Goal: Answer question/provide support: Share knowledge or assist other users

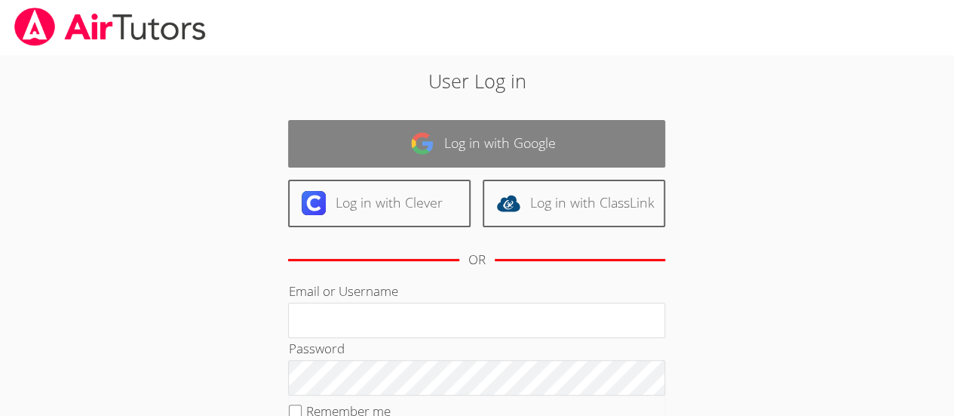
click at [481, 141] on link "Log in with Google" at bounding box center [476, 144] width 377 height 48
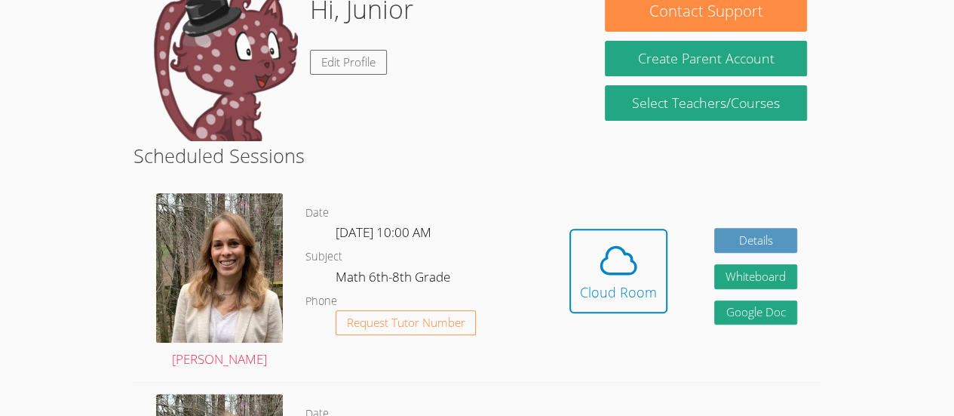
scroll to position [158, 0]
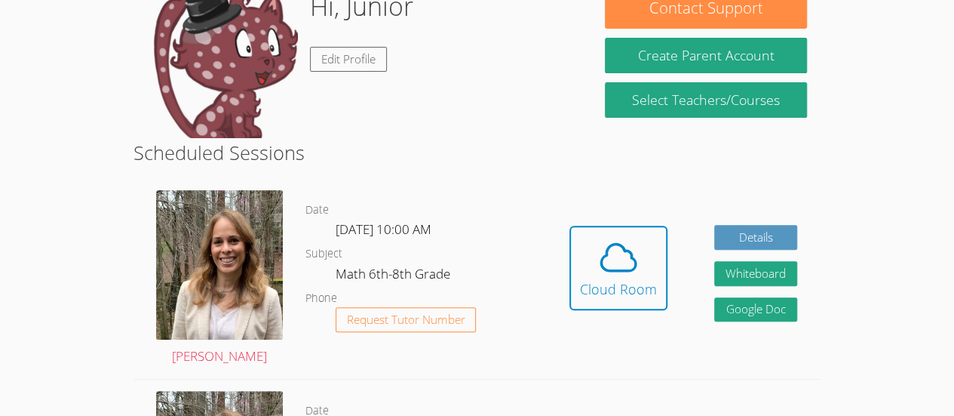
click at [667, 207] on div "Hidden Cloud Room Details Whiteboard Hidden Google Doc" at bounding box center [683, 279] width 275 height 200
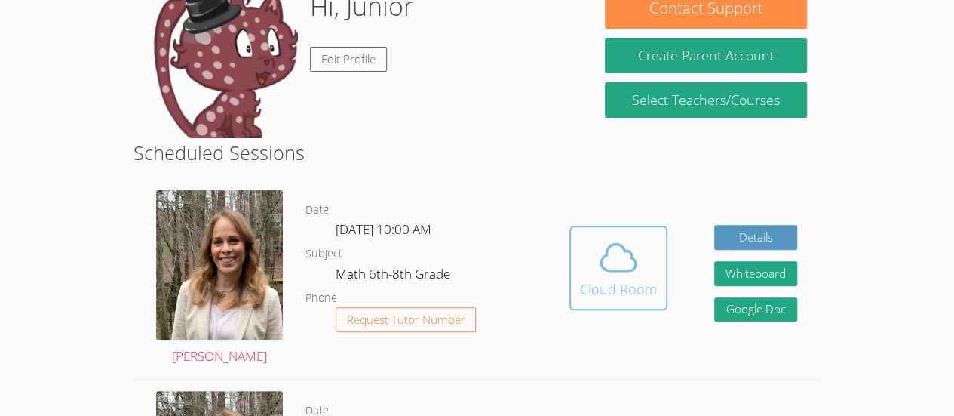
click at [634, 249] on icon at bounding box center [618, 257] width 42 height 42
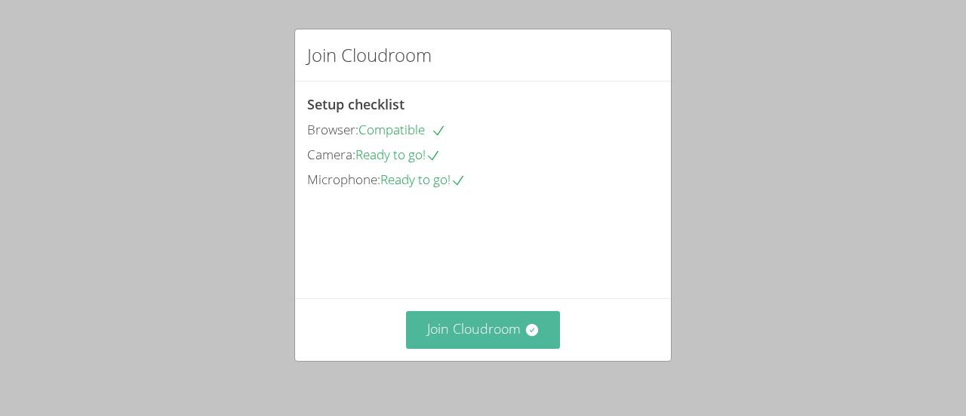
click at [515, 336] on button "Join Cloudroom" at bounding box center [483, 329] width 155 height 37
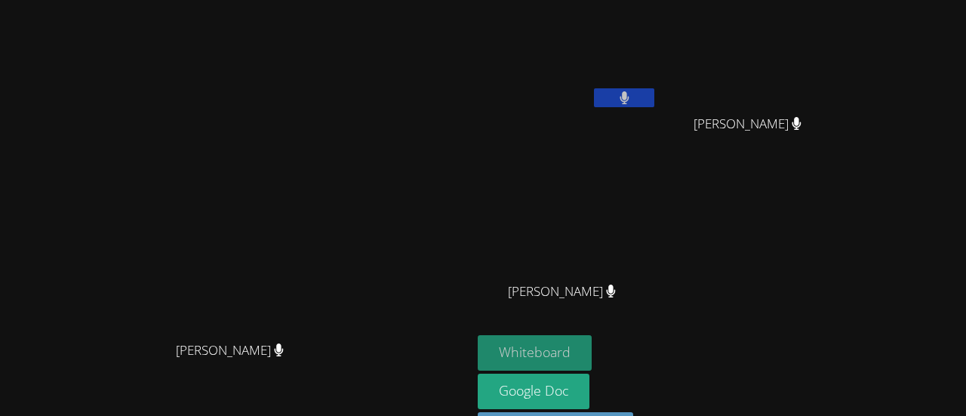
click at [591, 348] on button "Whiteboard" at bounding box center [535, 352] width 114 height 35
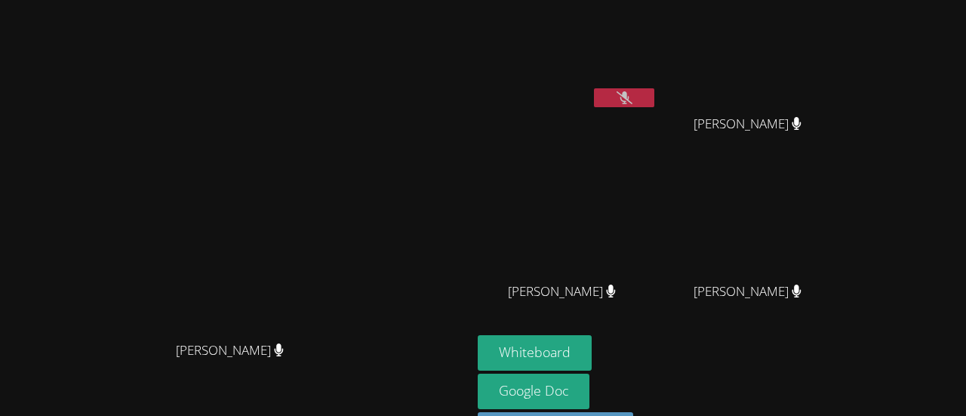
click at [654, 93] on button at bounding box center [624, 97] width 60 height 19
click at [657, 84] on video at bounding box center [568, 56] width 180 height 101
click at [654, 96] on button at bounding box center [624, 97] width 60 height 19
click at [654, 100] on button at bounding box center [624, 97] width 60 height 19
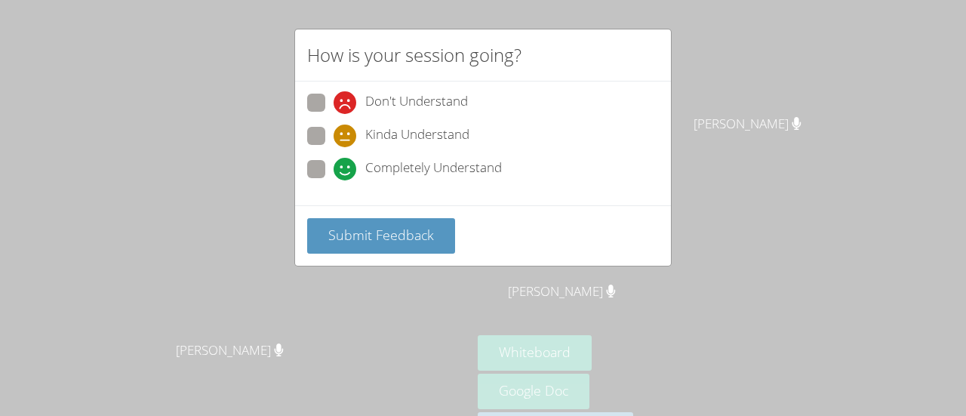
click at [338, 175] on icon at bounding box center [344, 169] width 23 height 23
click at [338, 173] on input "Completely Understand" at bounding box center [339, 166] width 13 height 13
radio input "true"
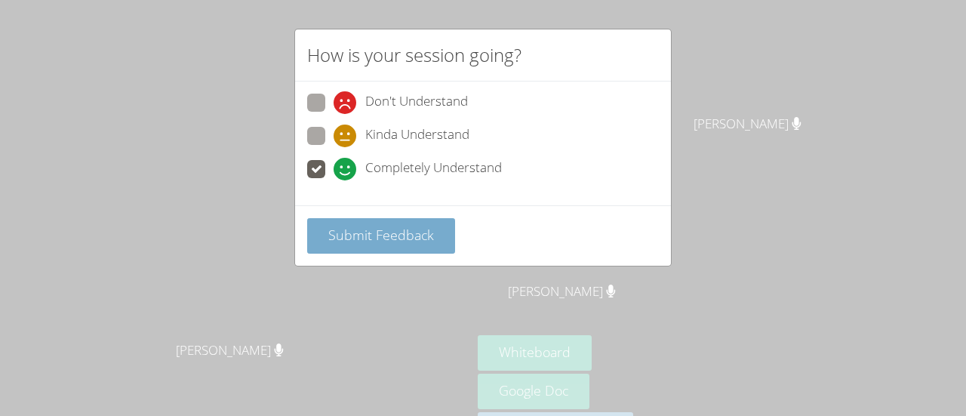
click at [398, 229] on span "Submit Feedback" at bounding box center [381, 235] width 106 height 18
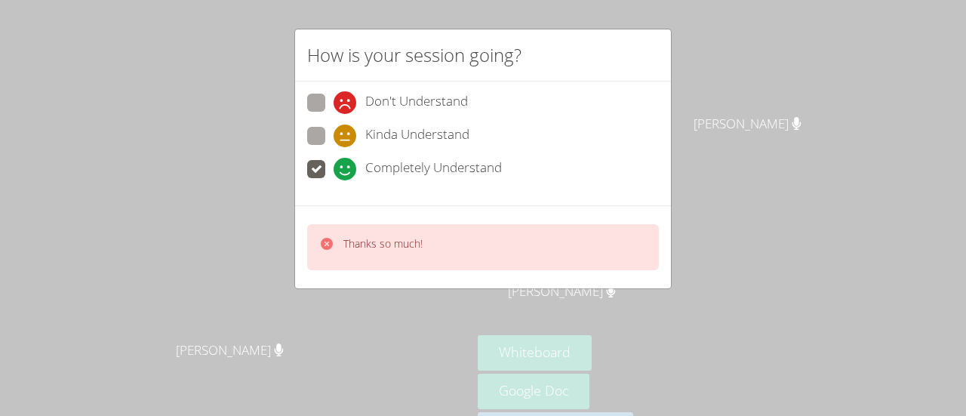
click at [403, 252] on div "Thanks so much!" at bounding box center [382, 247] width 79 height 22
click at [370, 259] on div "Thanks so much!" at bounding box center [483, 247] width 352 height 46
click at [340, 254] on div "Thanks so much!" at bounding box center [370, 247] width 103 height 22
click at [336, 241] on div "Thanks so much!" at bounding box center [370, 247] width 103 height 22
click at [326, 249] on div at bounding box center [326, 247] width 15 height 22
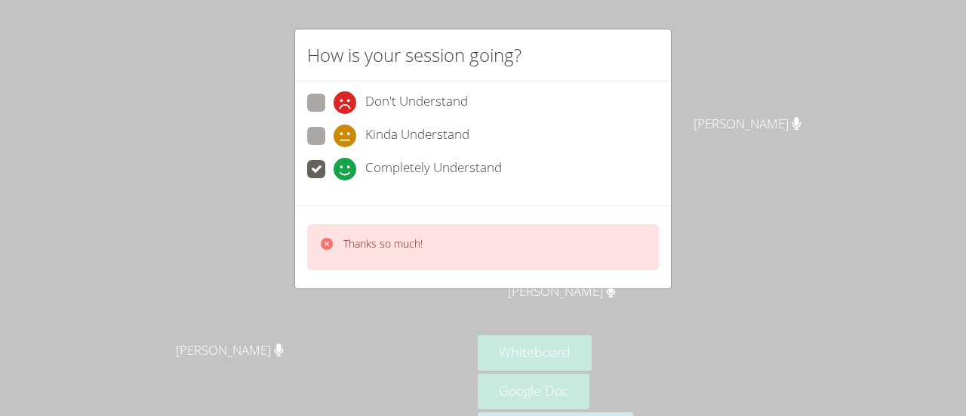
click at [336, 237] on div "Thanks so much!" at bounding box center [370, 247] width 103 height 22
